Goal: Information Seeking & Learning: Check status

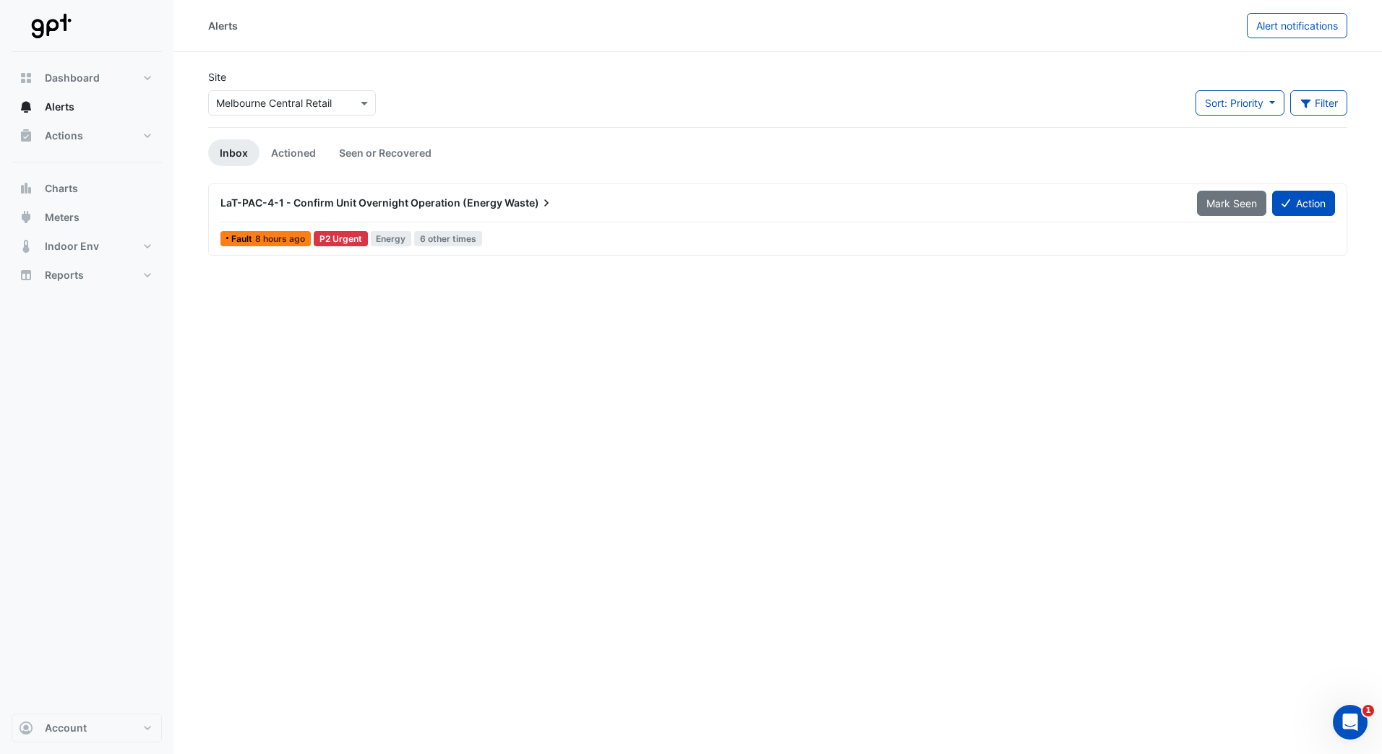
click at [303, 329] on div "Alerts Alert notifications Site × Melbourne Central Retail Sort: Priority Prior…" at bounding box center [777, 377] width 1208 height 754
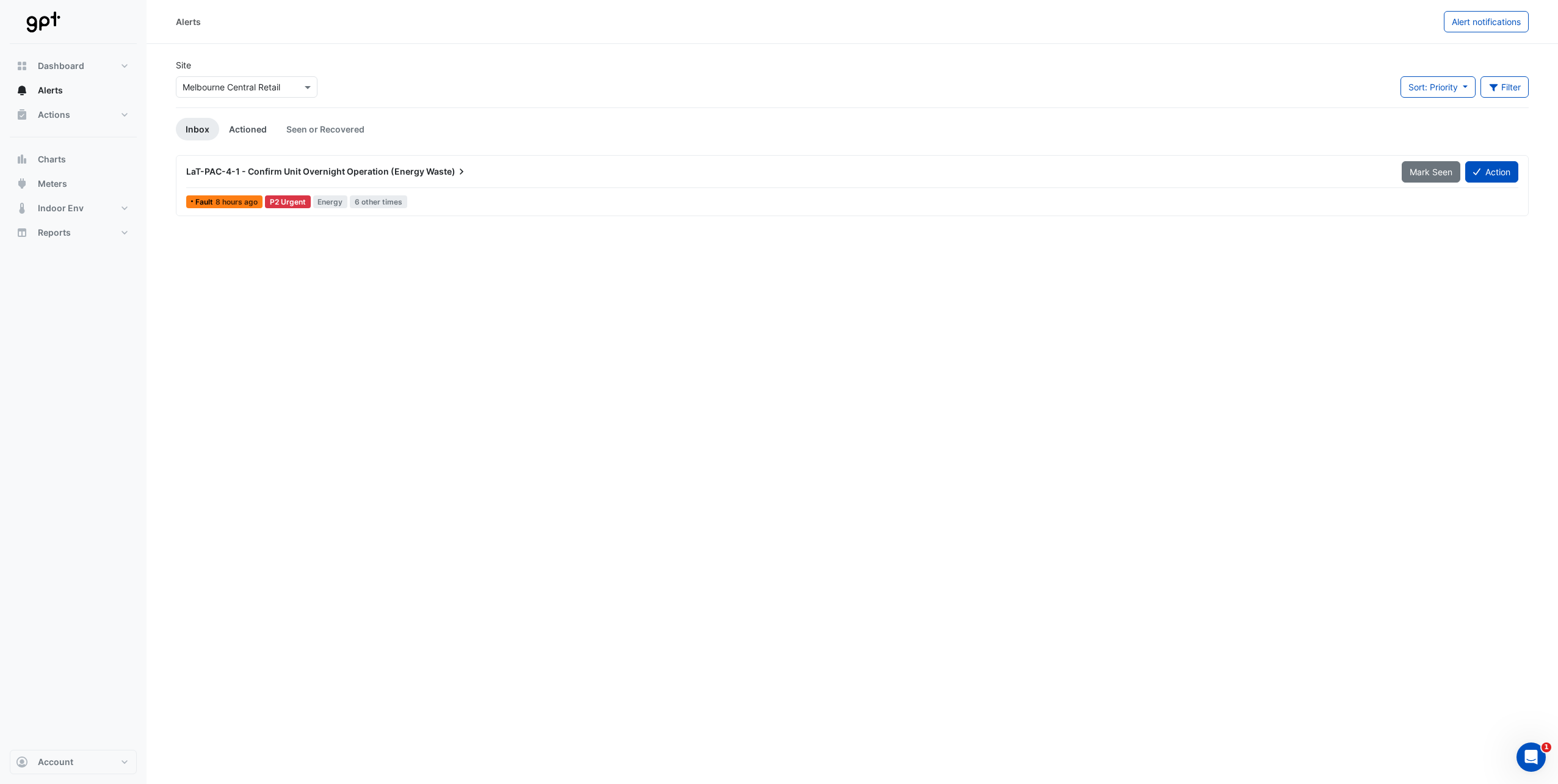
click at [243, 129] on link "Actioned" at bounding box center [248, 128] width 57 height 23
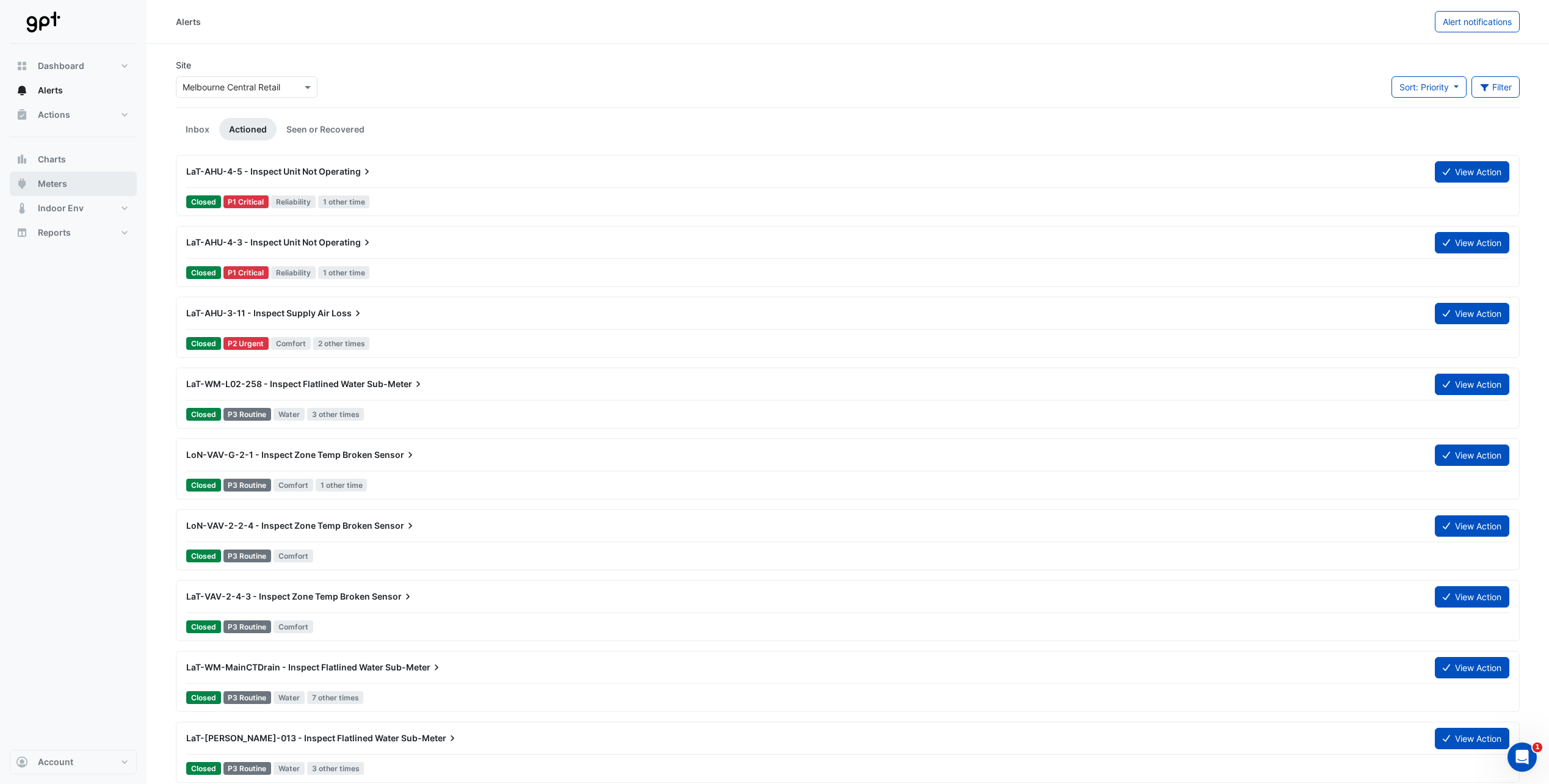
click at [63, 185] on span "Meters" at bounding box center [52, 183] width 30 height 12
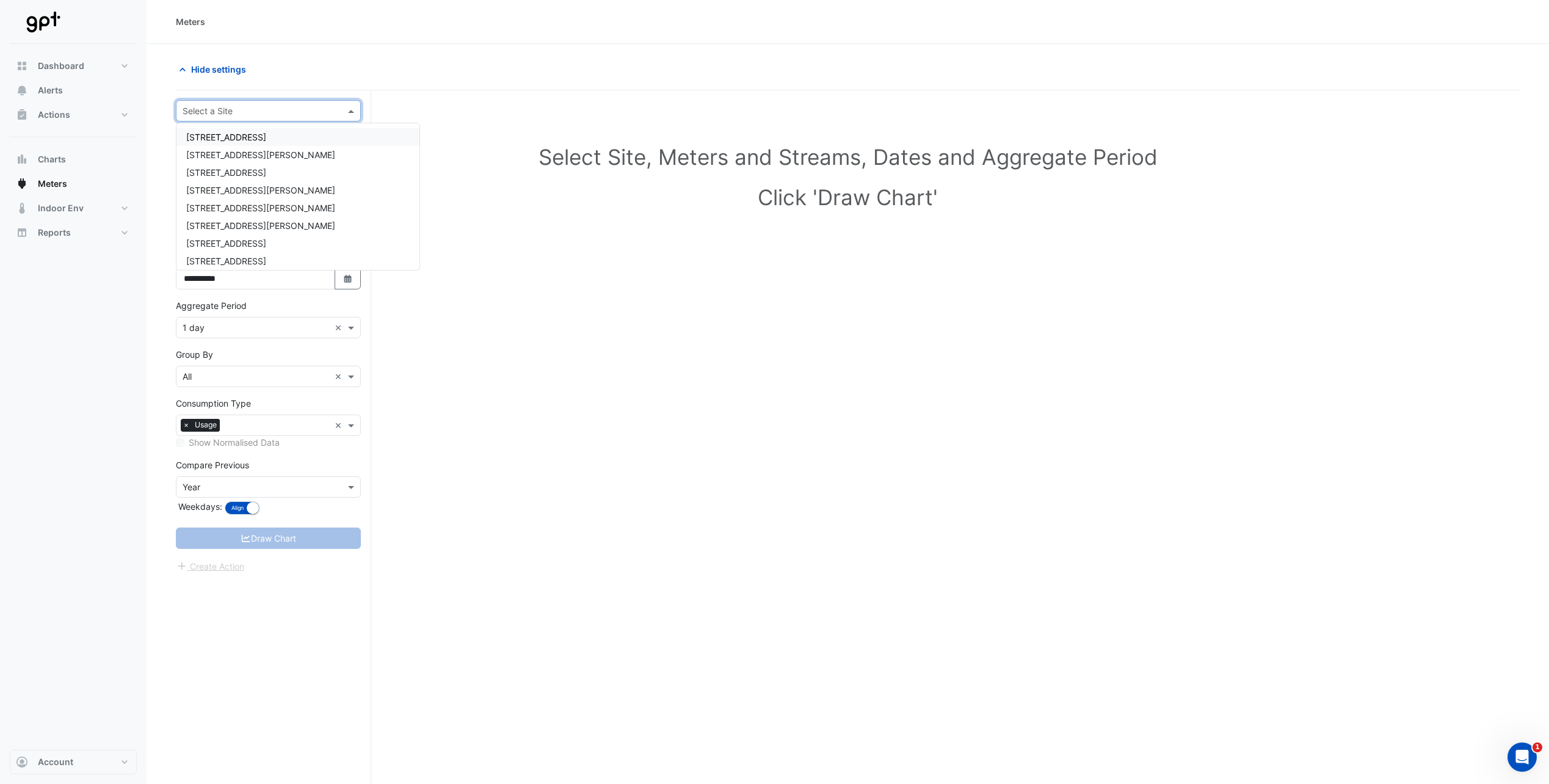
click at [350, 112] on span at bounding box center [352, 111] width 15 height 13
click at [270, 133] on span "Melbourne Central Retail" at bounding box center [235, 132] width 98 height 10
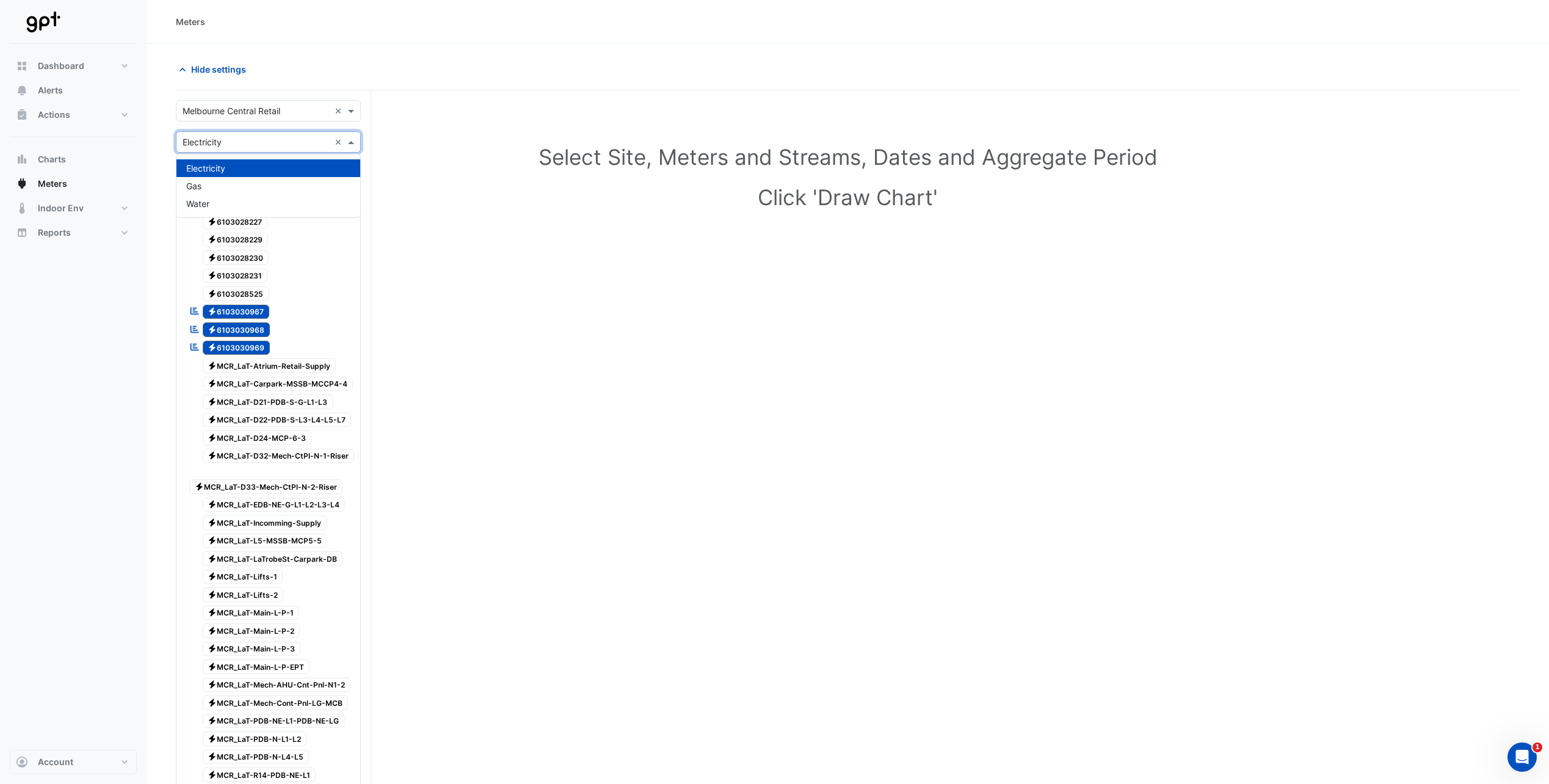
click at [352, 142] on span at bounding box center [352, 141] width 15 height 13
click at [276, 183] on div "Gas" at bounding box center [269, 186] width 184 height 18
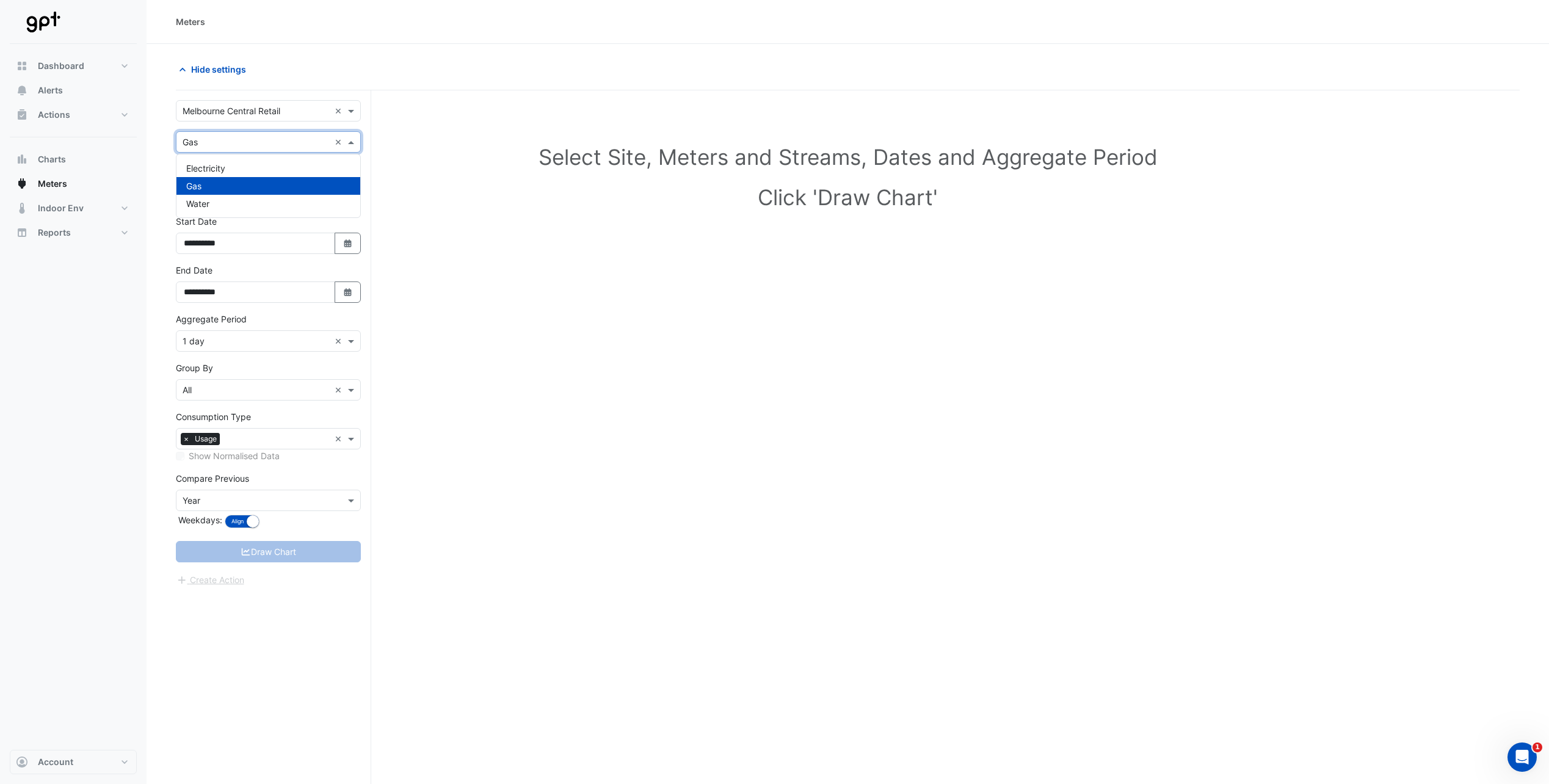
click at [354, 142] on span at bounding box center [352, 141] width 15 height 13
click at [305, 199] on div "Water" at bounding box center [269, 204] width 184 height 18
